Goal: Task Accomplishment & Management: Manage account settings

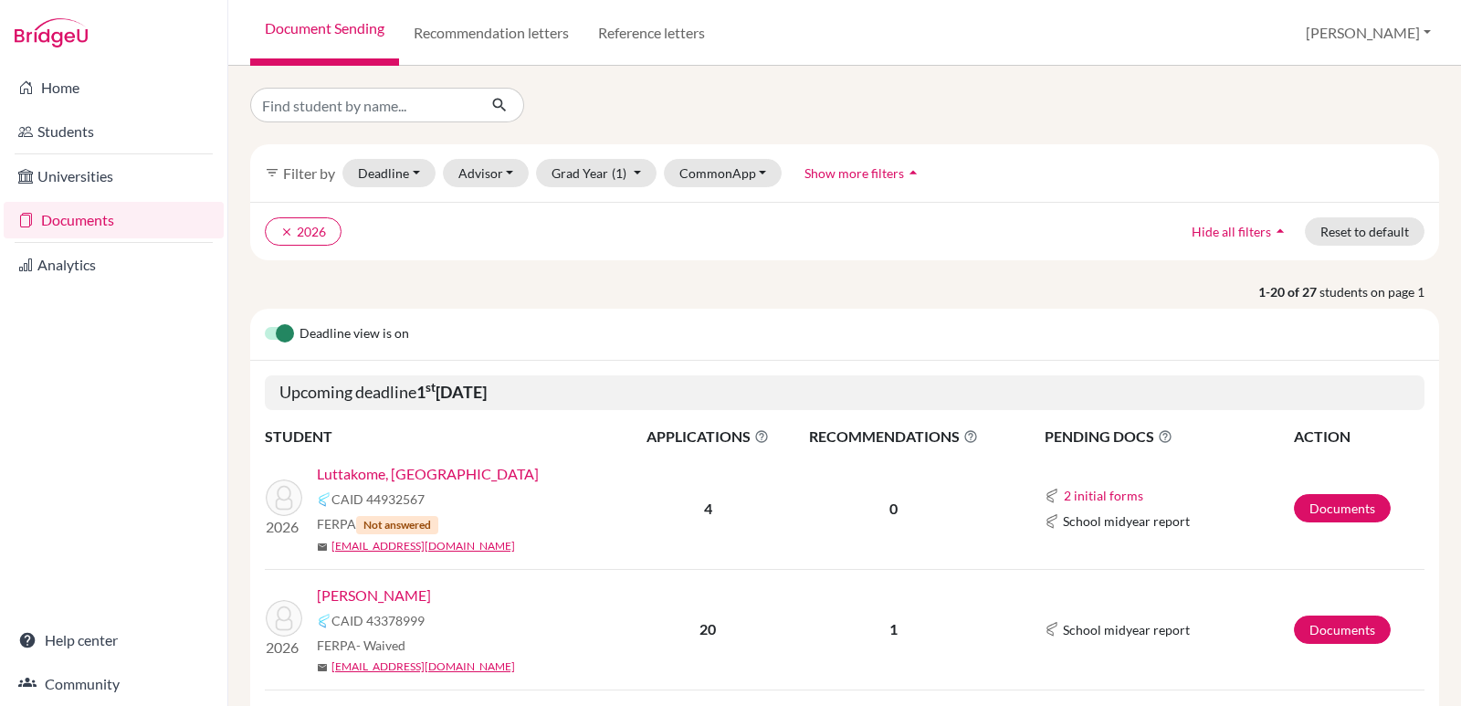
scroll to position [268, 0]
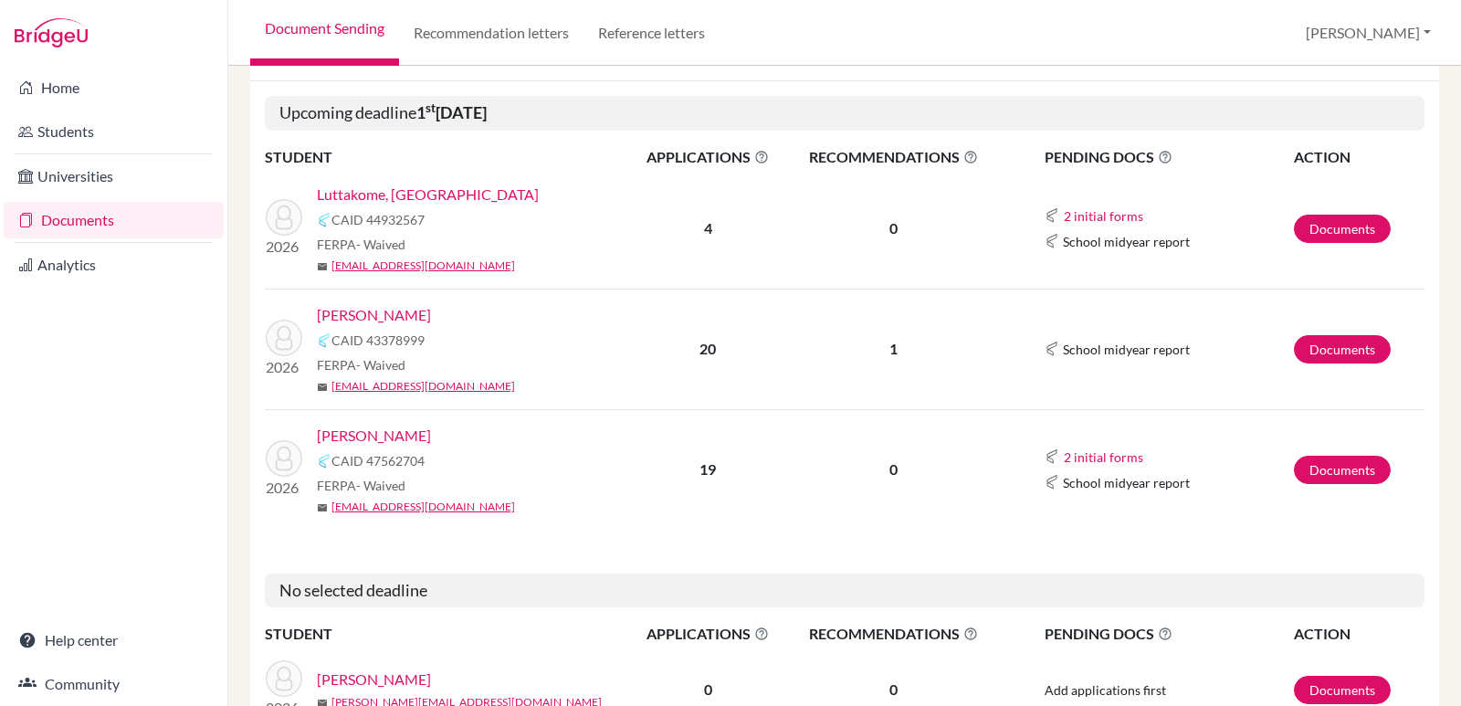
scroll to position [283, 0]
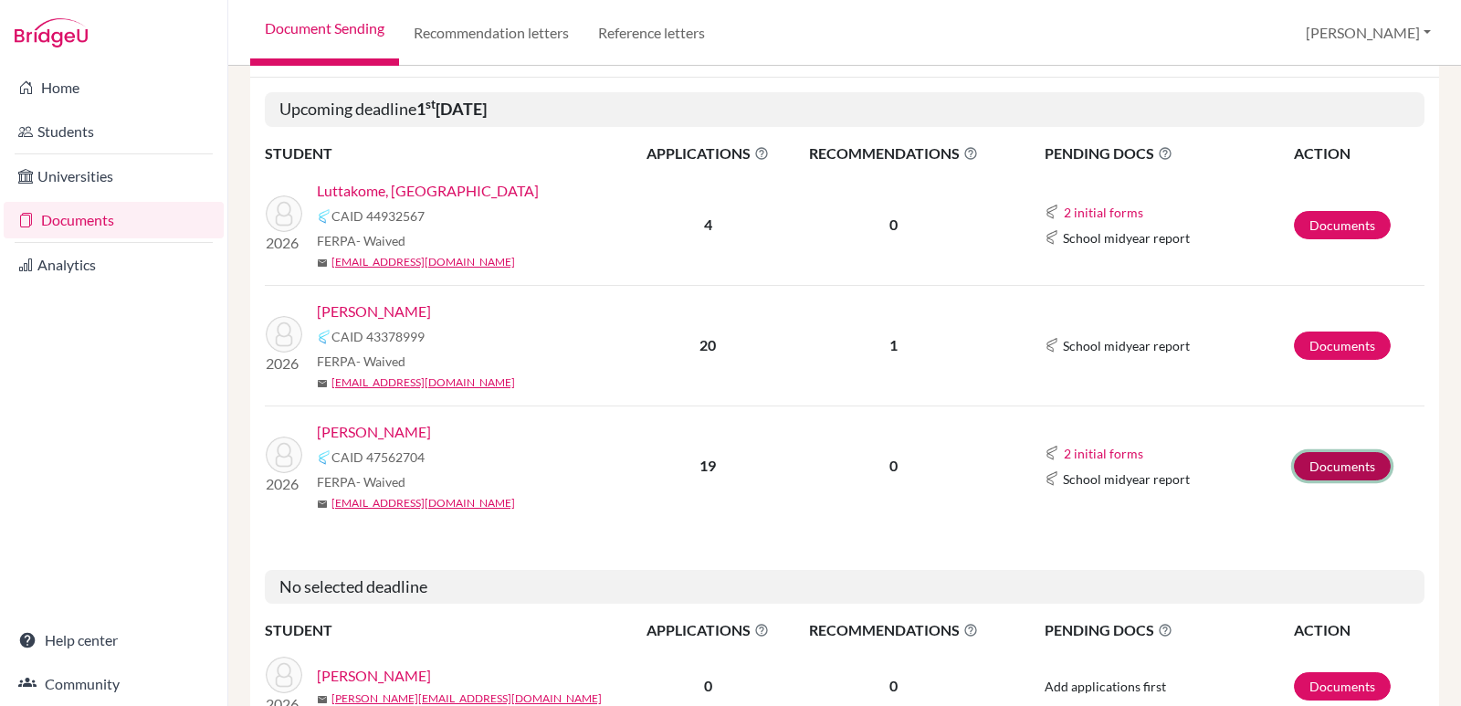
click at [1316, 465] on link "Documents" at bounding box center [1342, 466] width 97 height 28
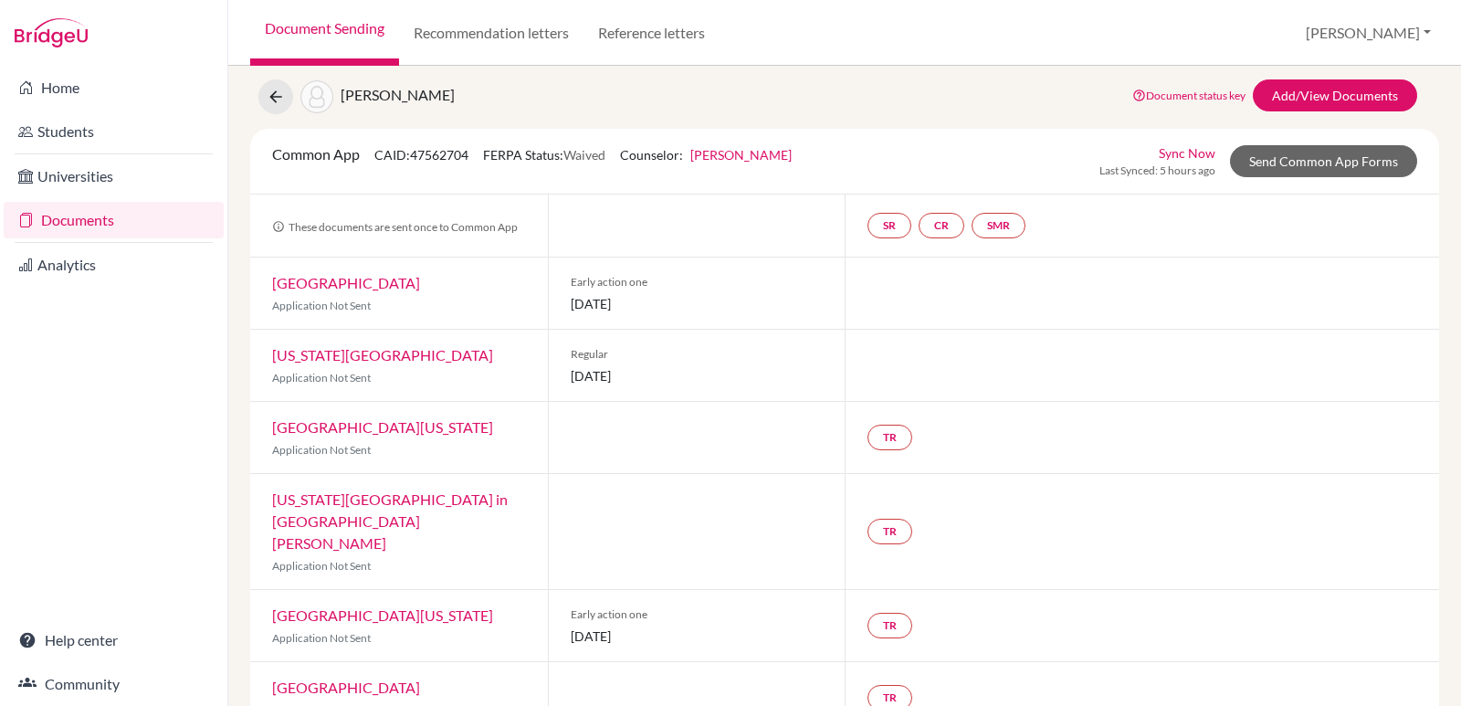
scroll to position [37, 0]
